Goal: Information Seeking & Learning: Learn about a topic

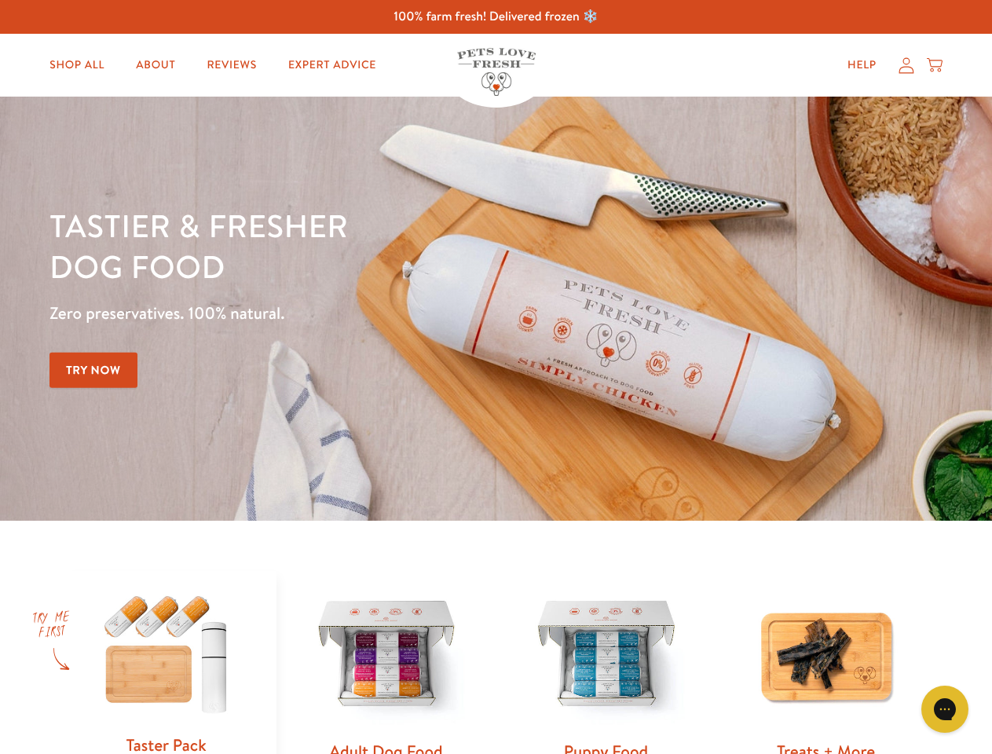
click at [496, 377] on div "Tastier & fresher dog food Zero preservatives. 100% natural. Try Now" at bounding box center [347, 308] width 596 height 207
click at [945, 709] on icon "Open gorgias live chat" at bounding box center [944, 709] width 15 height 15
